Goal: Ask a question

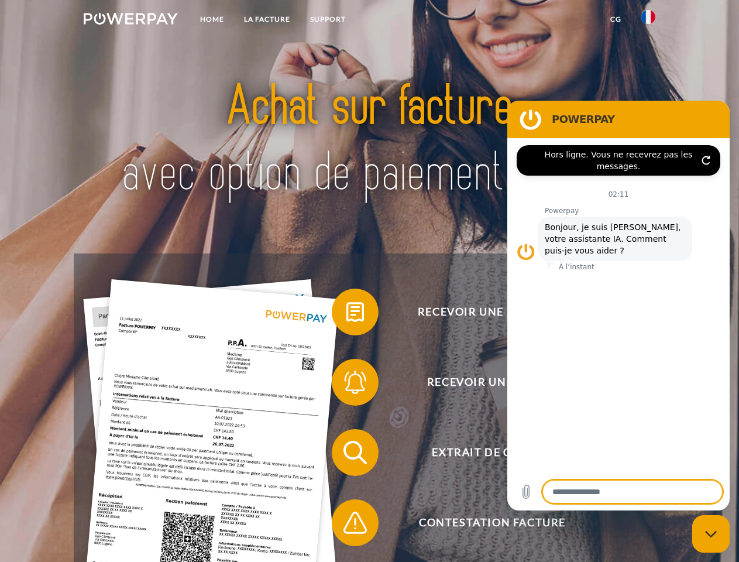
click at [131, 20] on img at bounding box center [131, 19] width 94 height 12
click at [649, 20] on img at bounding box center [649, 17] width 14 height 14
click at [616, 19] on link "CG" at bounding box center [616, 19] width 31 height 21
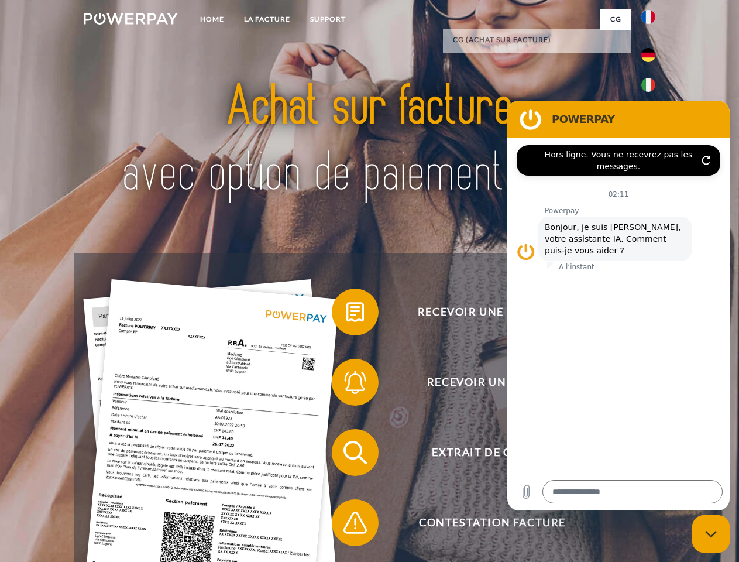
click at [347, 314] on span at bounding box center [337, 312] width 59 height 59
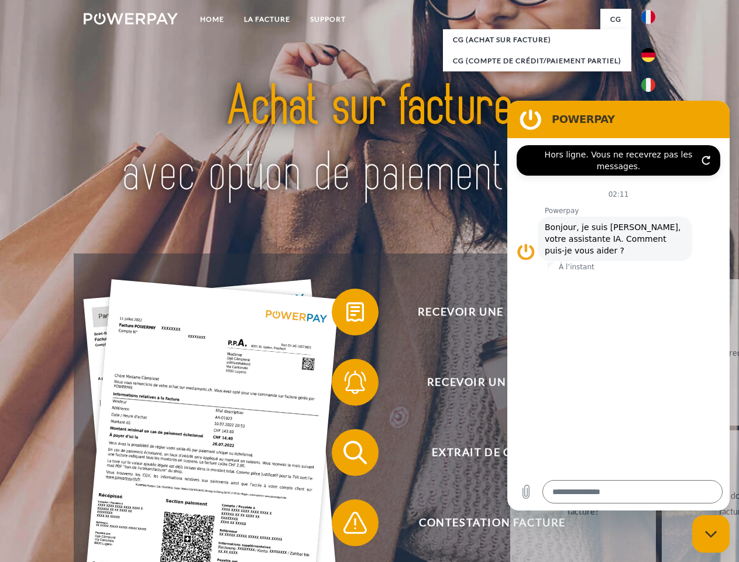
click at [347, 385] on span at bounding box center [337, 382] width 59 height 59
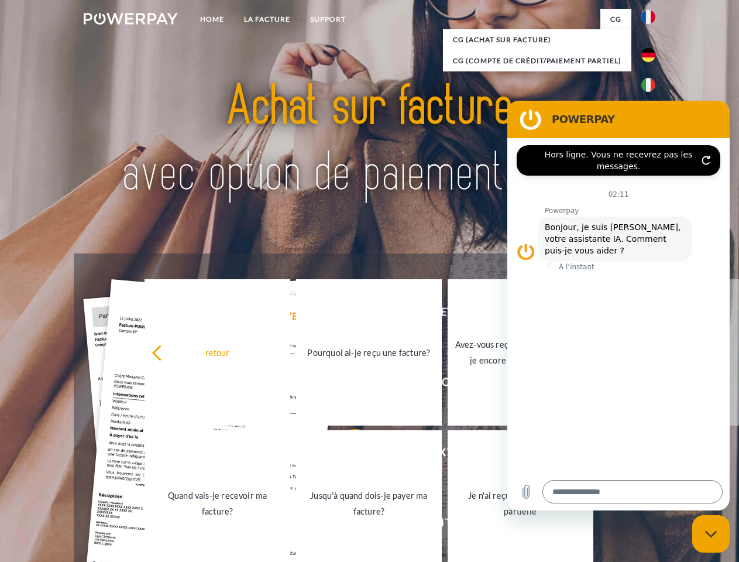
click at [347, 455] on link "Jusqu'à quand dois-je payer ma facture?" at bounding box center [369, 503] width 146 height 146
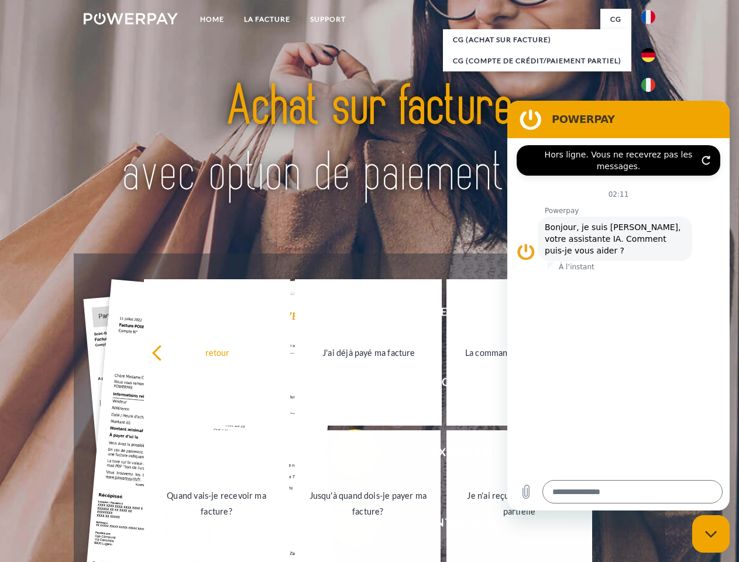
click at [347, 525] on link "Jusqu'à quand dois-je payer ma facture?" at bounding box center [368, 503] width 146 height 146
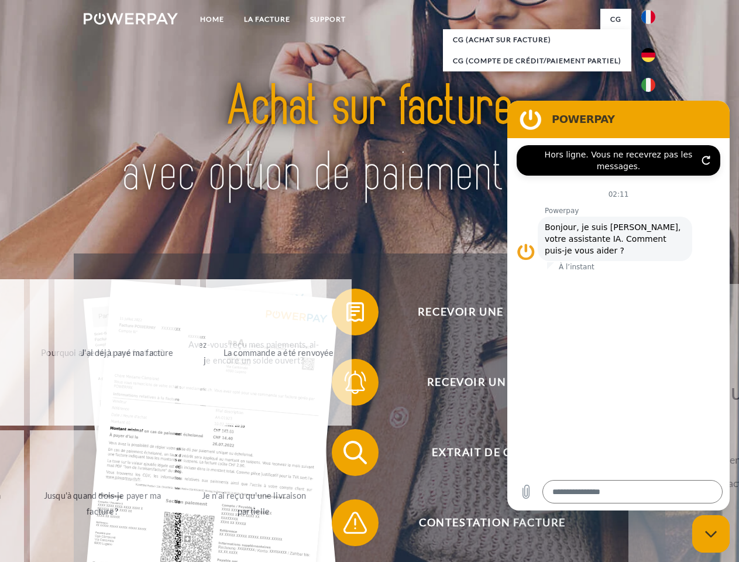
click at [711, 534] on icon "Fermer la fenêtre de messagerie" at bounding box center [711, 534] width 12 height 8
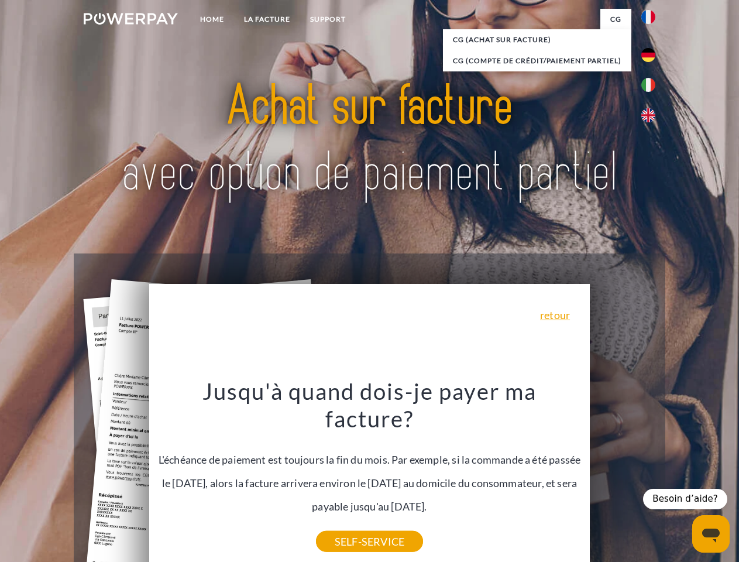
type textarea "*"
